Goal: Navigation & Orientation: Find specific page/section

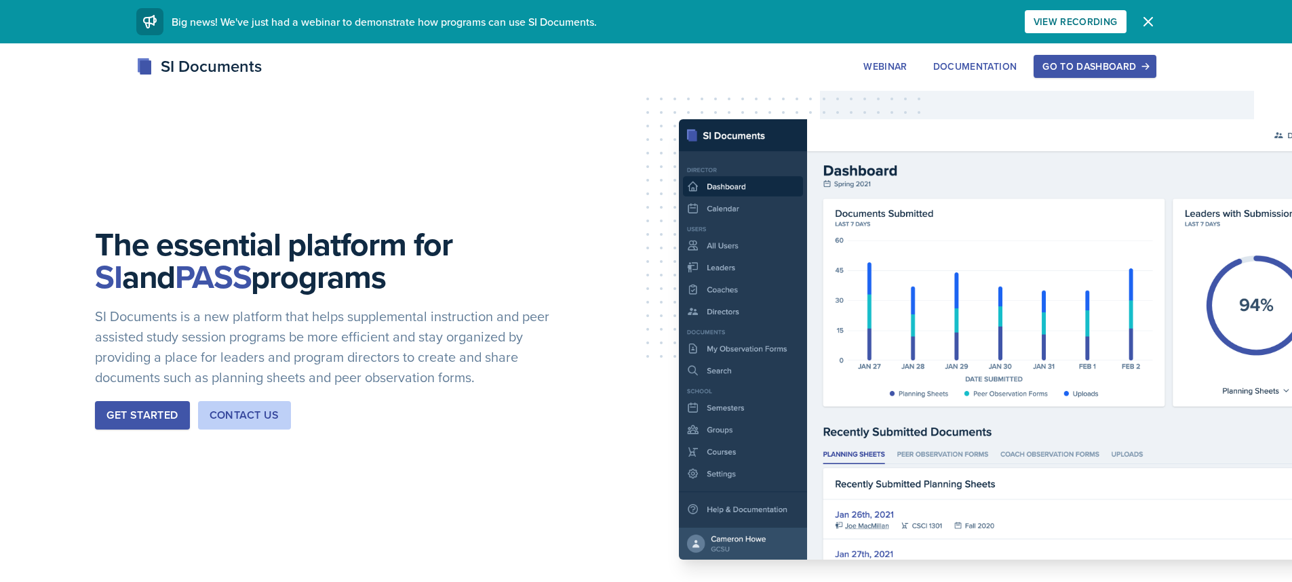
click at [1082, 65] on div "Go to Dashboard" at bounding box center [1094, 66] width 104 height 11
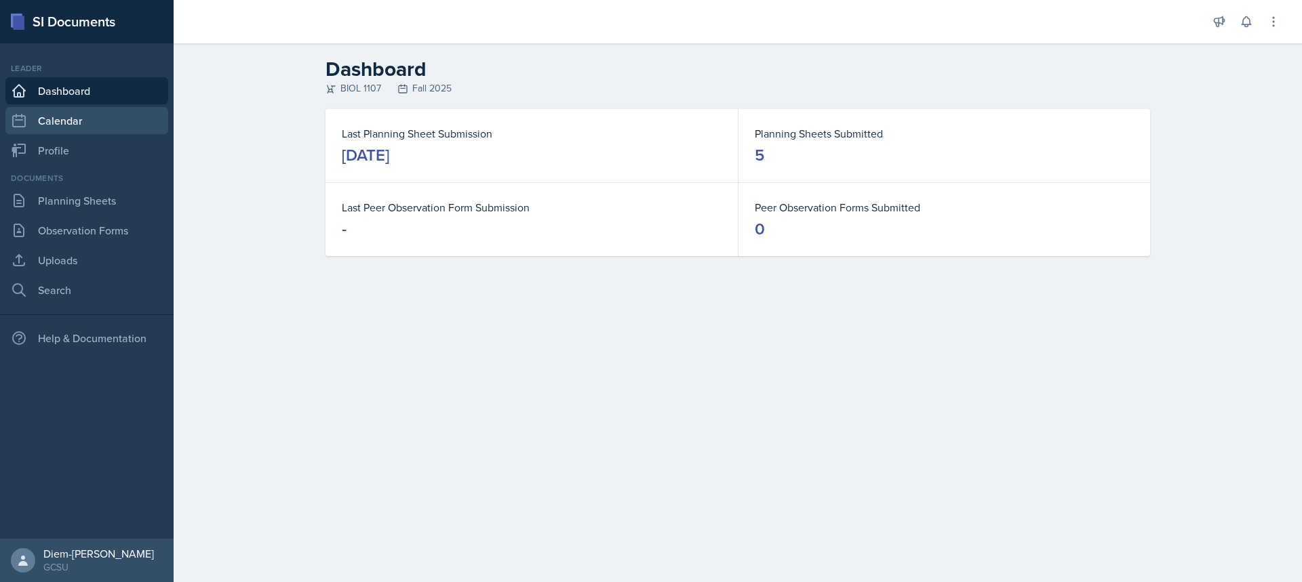
click at [83, 124] on link "Calendar" at bounding box center [86, 120] width 163 height 27
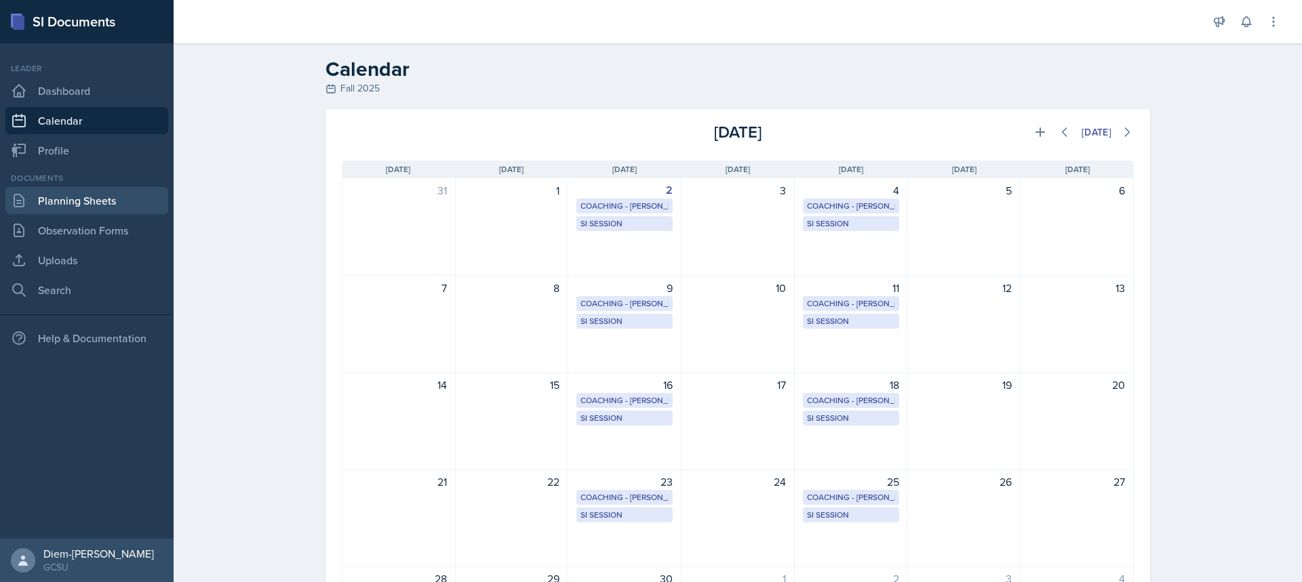
click at [97, 203] on link "Planning Sheets" at bounding box center [86, 200] width 163 height 27
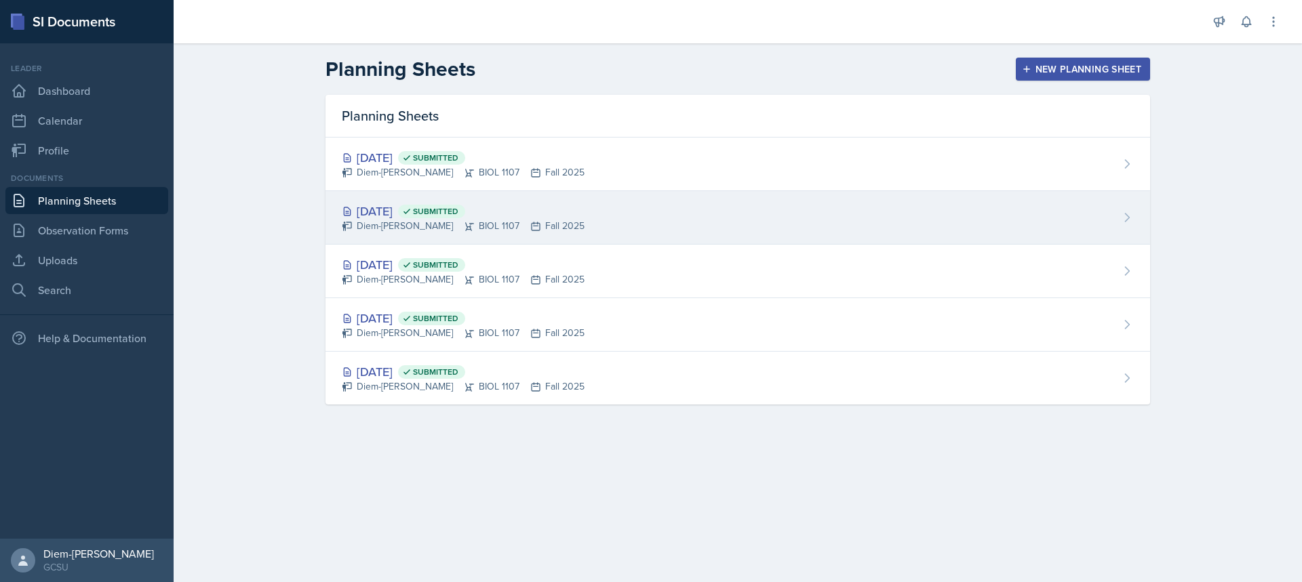
click at [358, 222] on div "Diem-[PERSON_NAME] BIOL 1107 Fall 2025" at bounding box center [463, 226] width 243 height 14
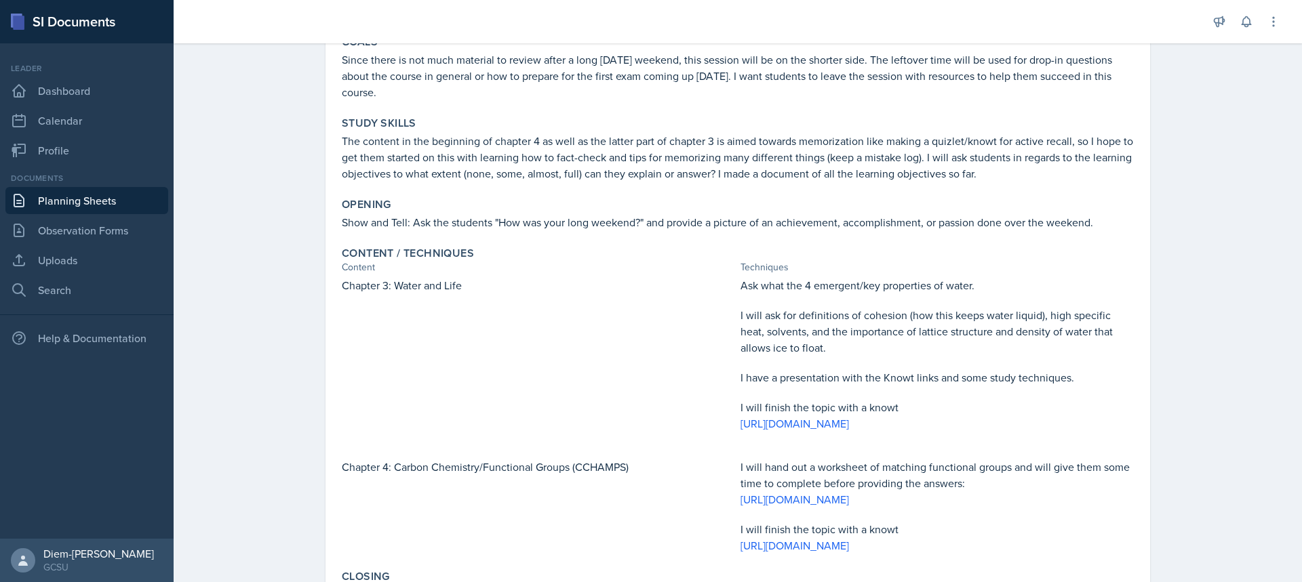
scroll to position [24, 0]
